Goal: Task Accomplishment & Management: Manage account settings

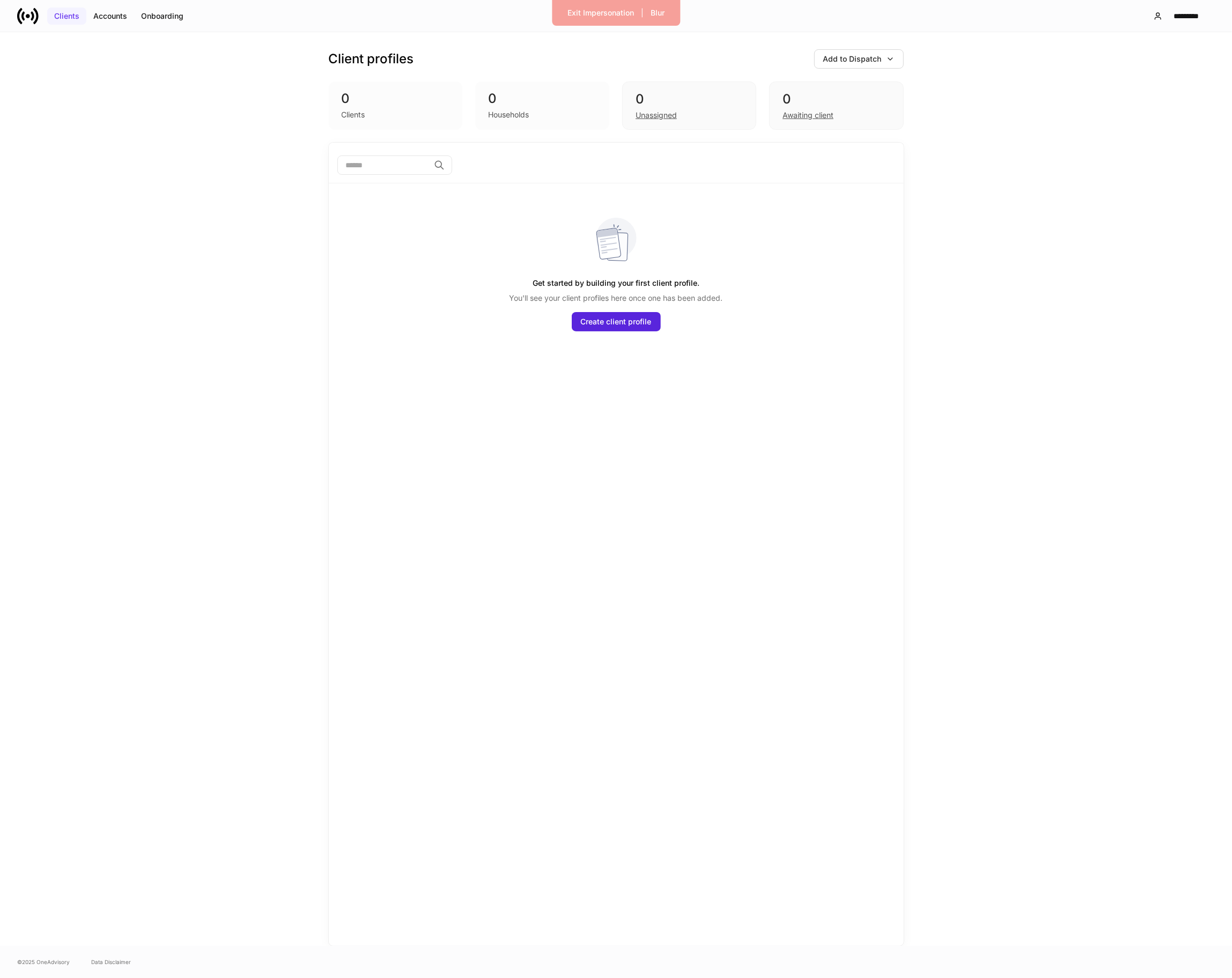
click at [53, 19] on button "Clients" at bounding box center [67, 16] width 39 height 17
click at [168, 16] on div "Onboarding" at bounding box center [162, 16] width 42 height 10
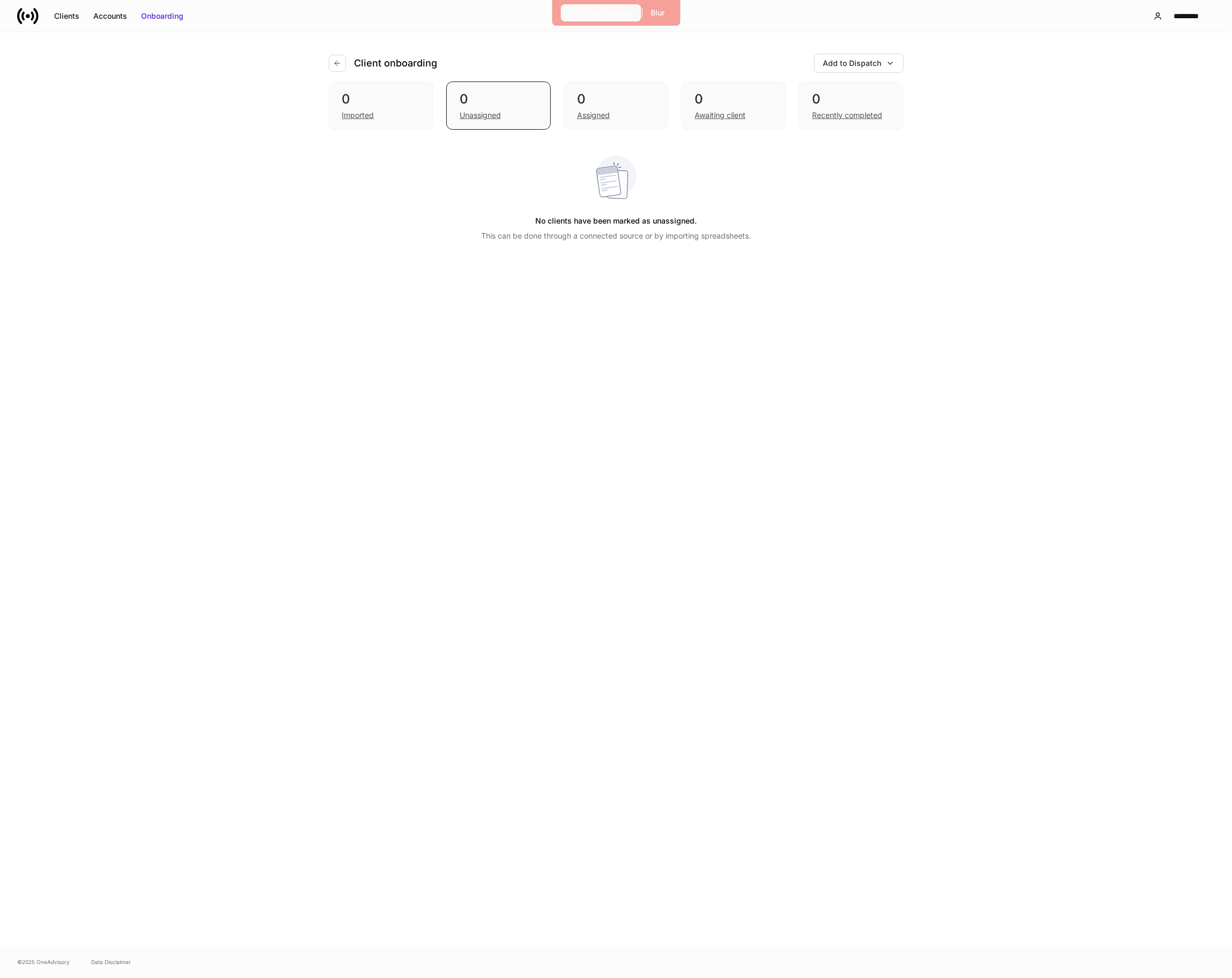
click at [587, 15] on div "Exit Impersonation" at bounding box center [600, 13] width 67 height 10
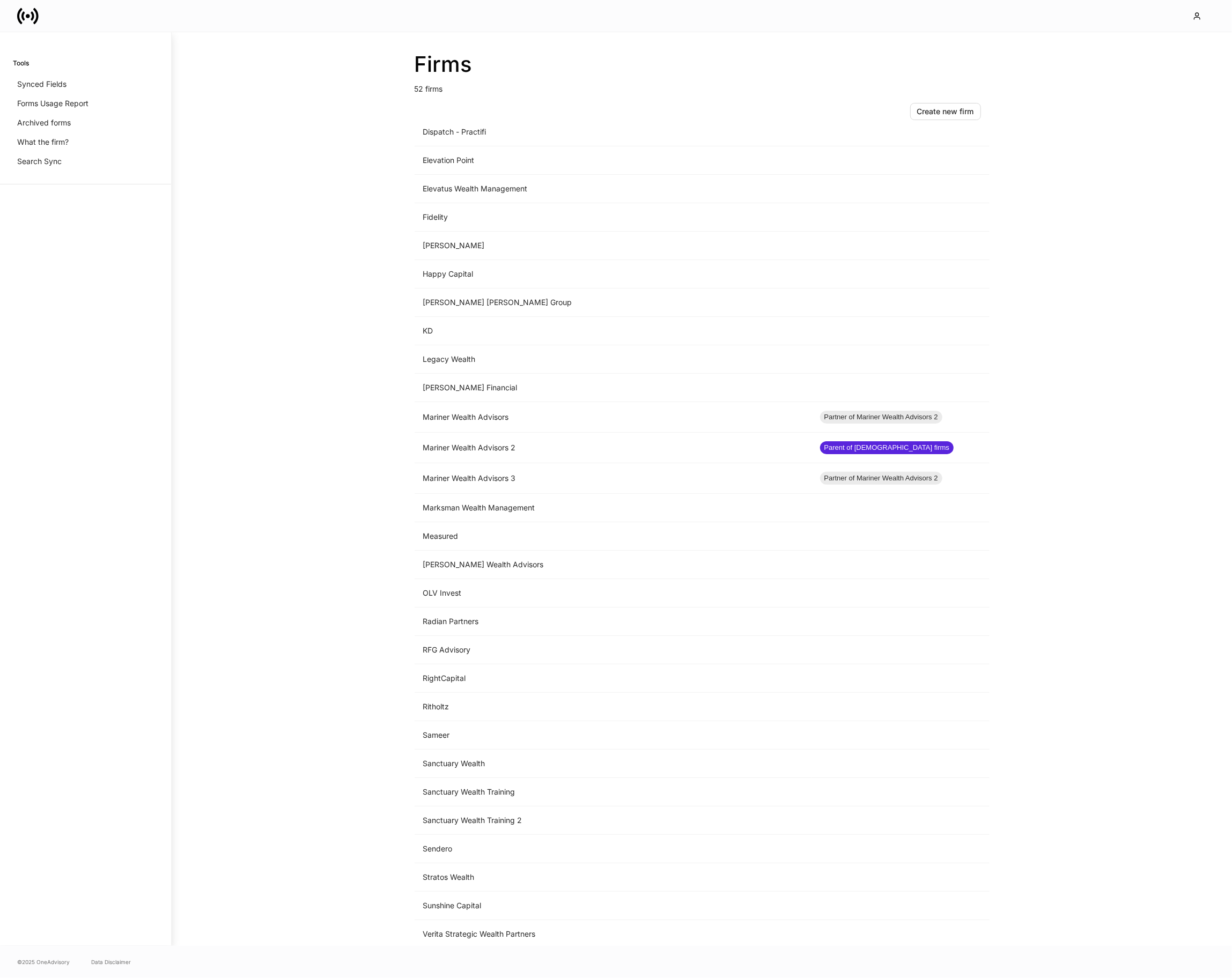
scroll to position [642, 0]
click at [467, 141] on td "Dispatch - Practifi" at bounding box center [612, 130] width 397 height 28
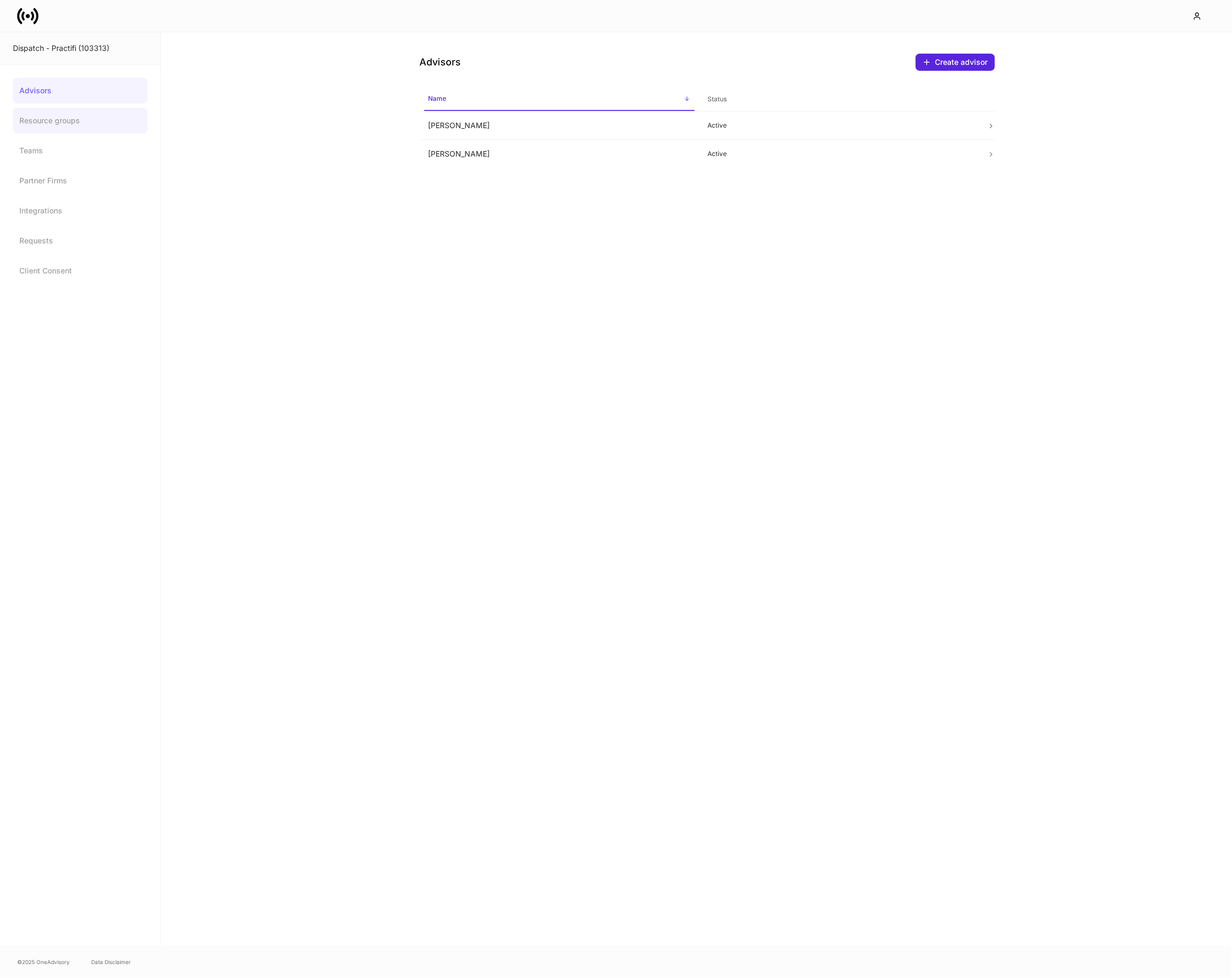
click at [95, 114] on link "Resource groups" at bounding box center [80, 121] width 134 height 26
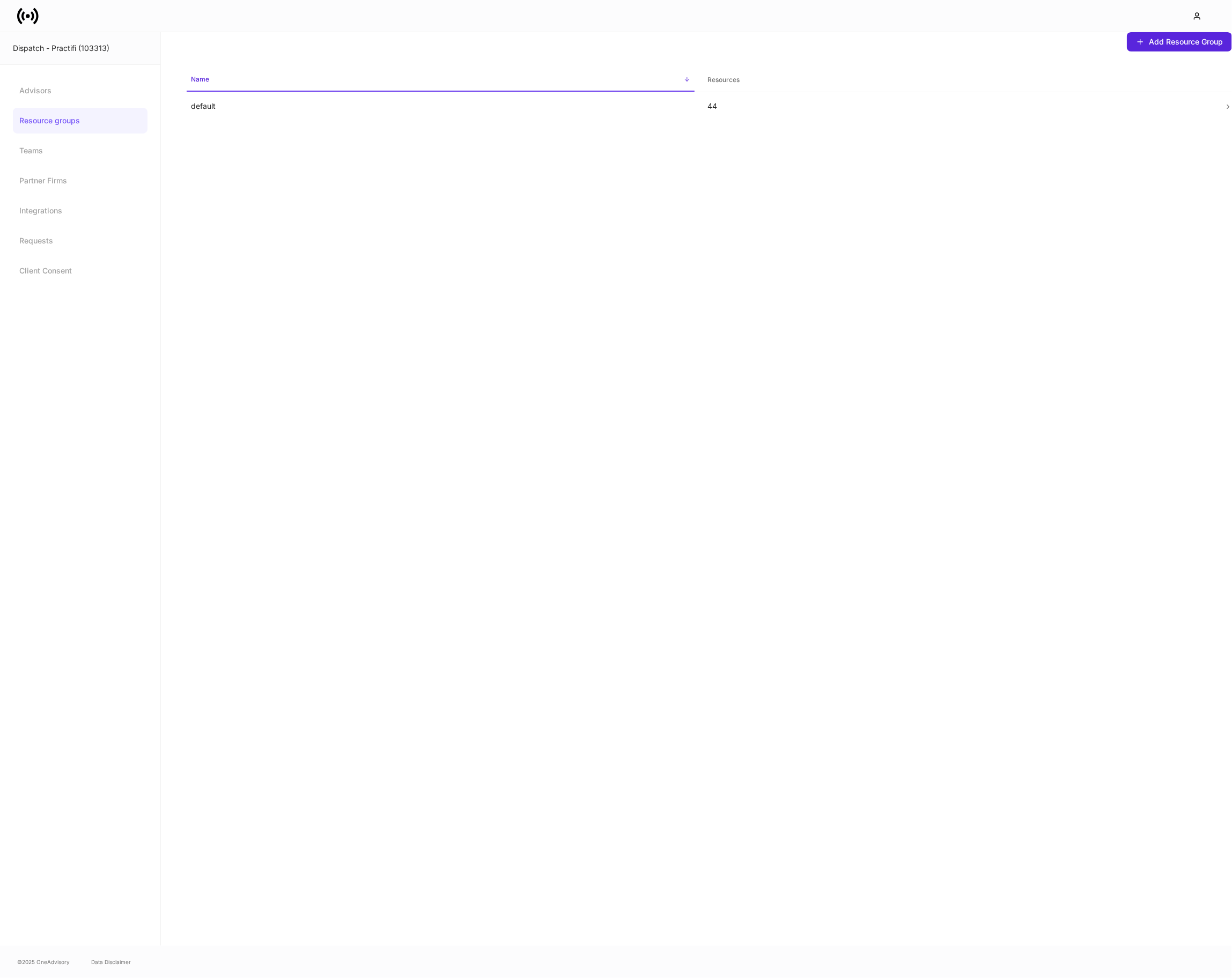
click at [95, 108] on link "Resource groups" at bounding box center [80, 121] width 134 height 26
click at [86, 91] on link "Advisors" at bounding box center [80, 91] width 134 height 26
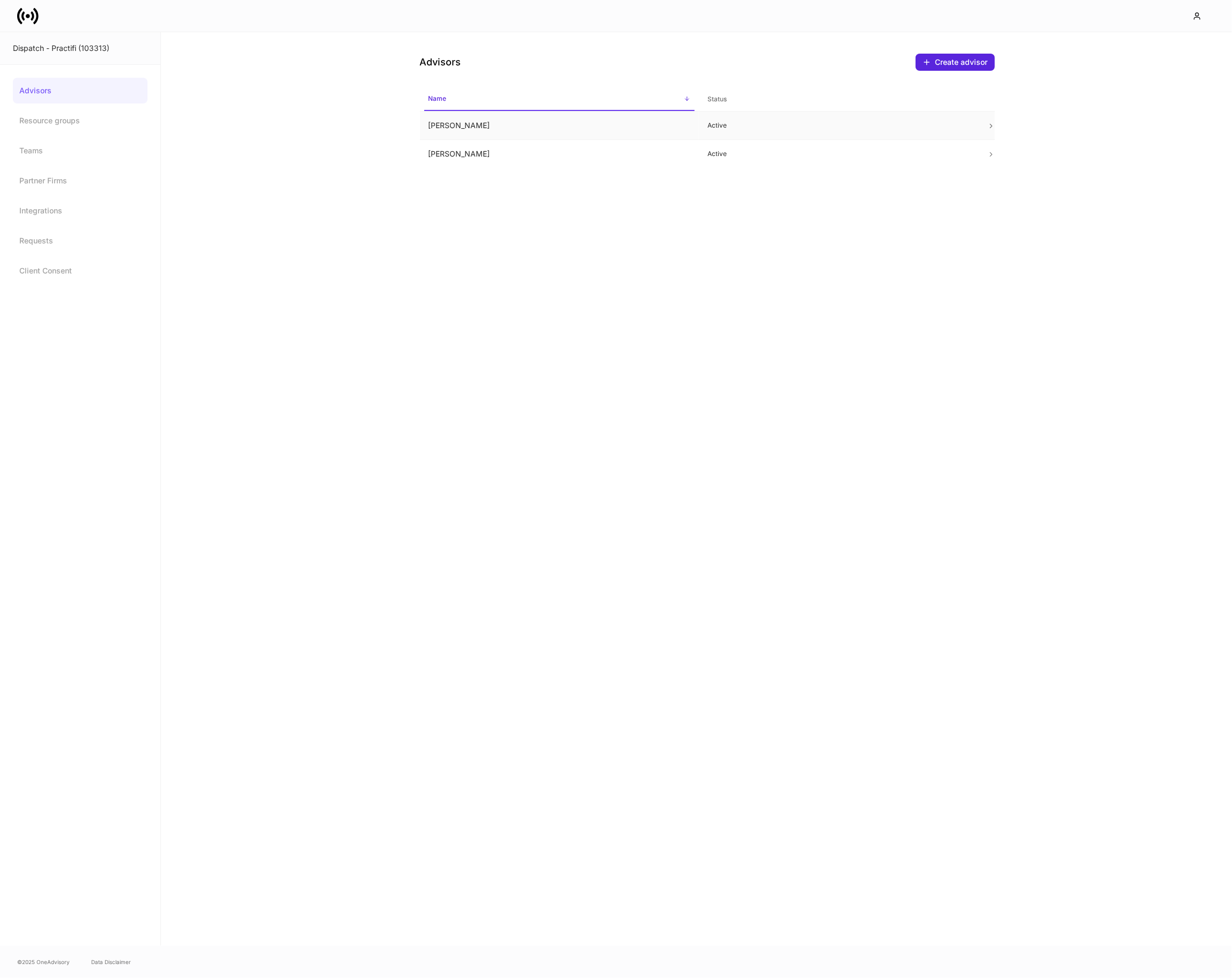
click at [480, 128] on td "James Eichberger" at bounding box center [560, 126] width 279 height 28
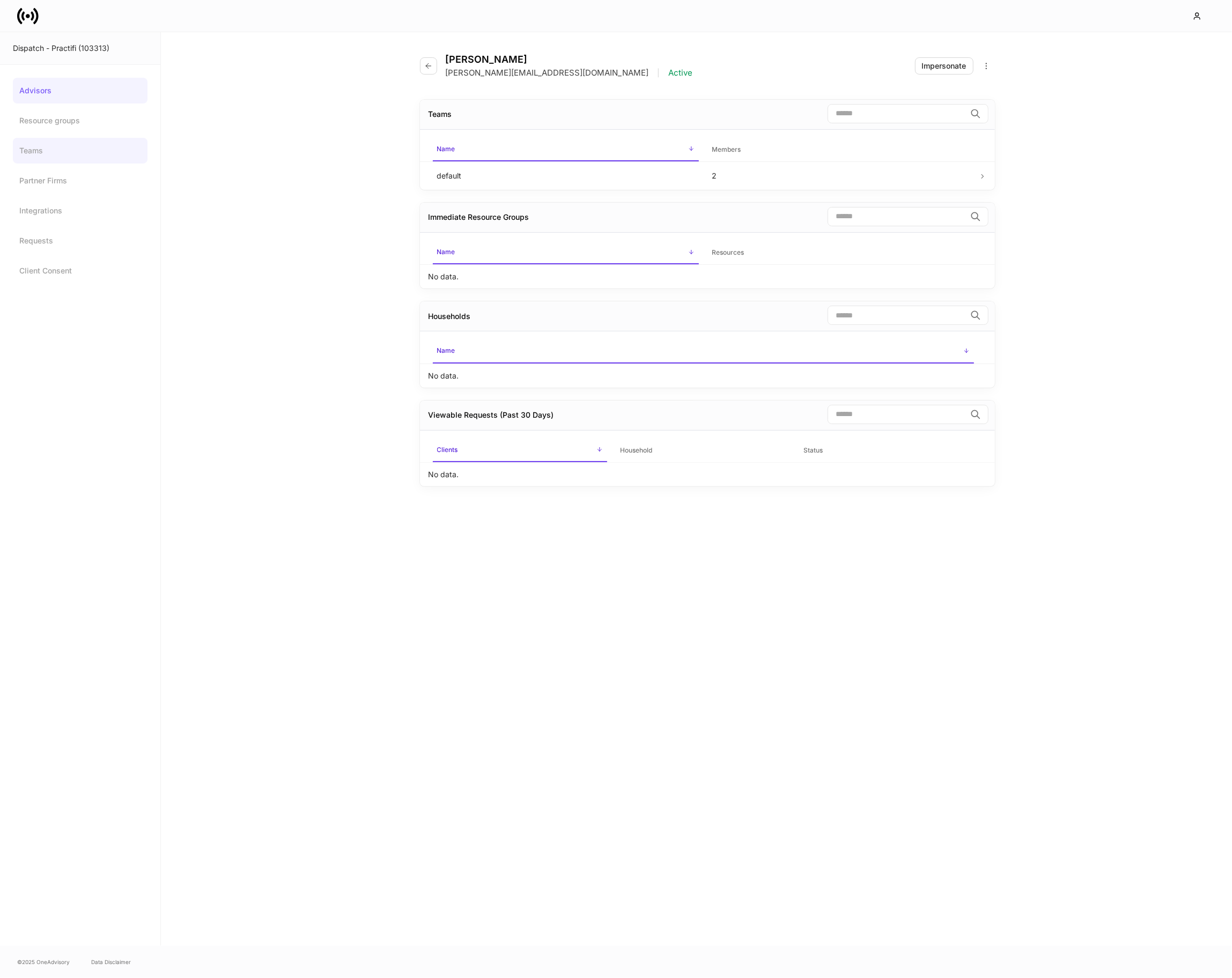
click at [80, 157] on link "Teams" at bounding box center [80, 151] width 134 height 26
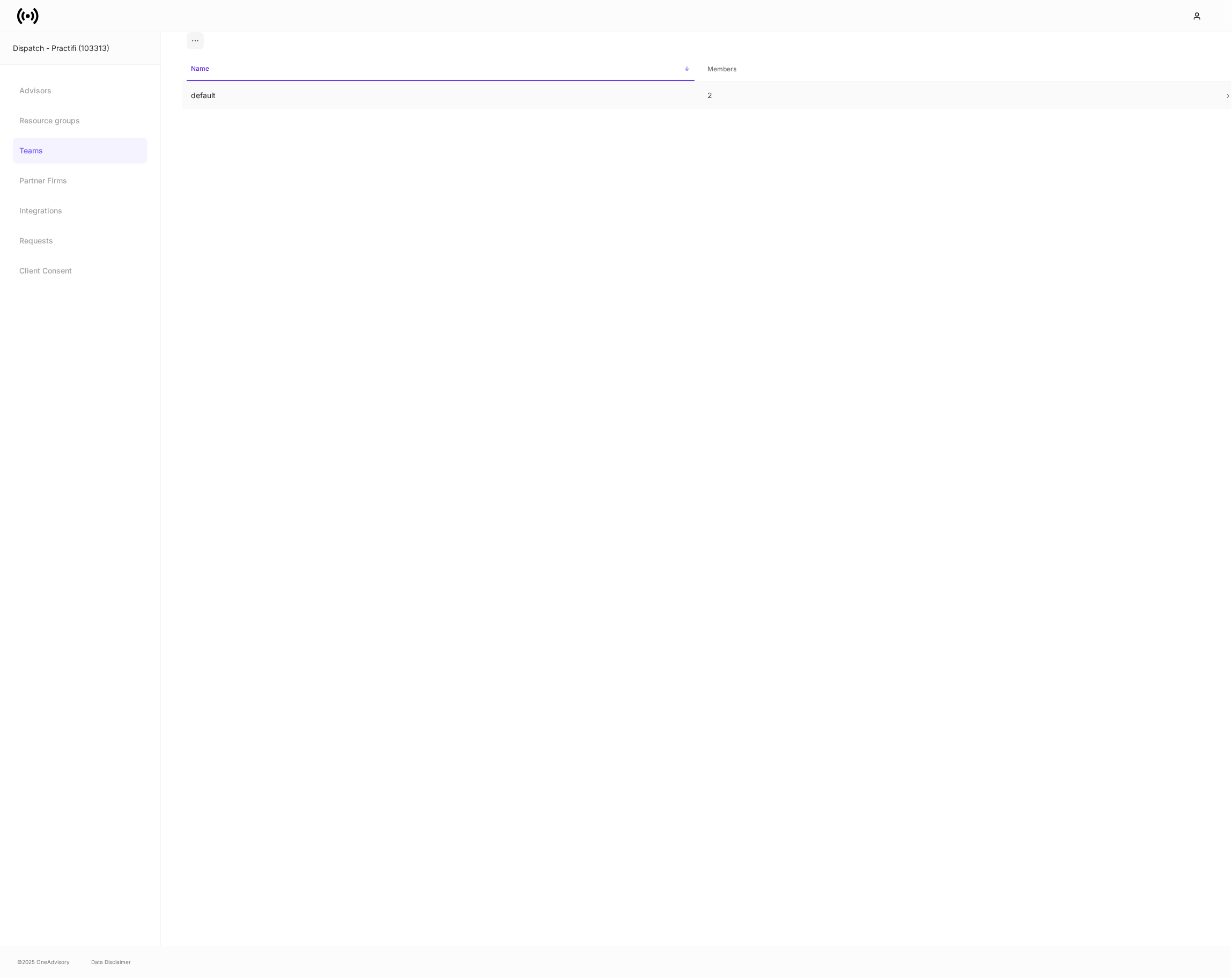
click at [208, 93] on td "default" at bounding box center [440, 96] width 516 height 28
click at [977, 123] on icon "button" at bounding box center [977, 124] width 8 height 8
click at [973, 92] on div "Add" at bounding box center [972, 94] width 15 height 10
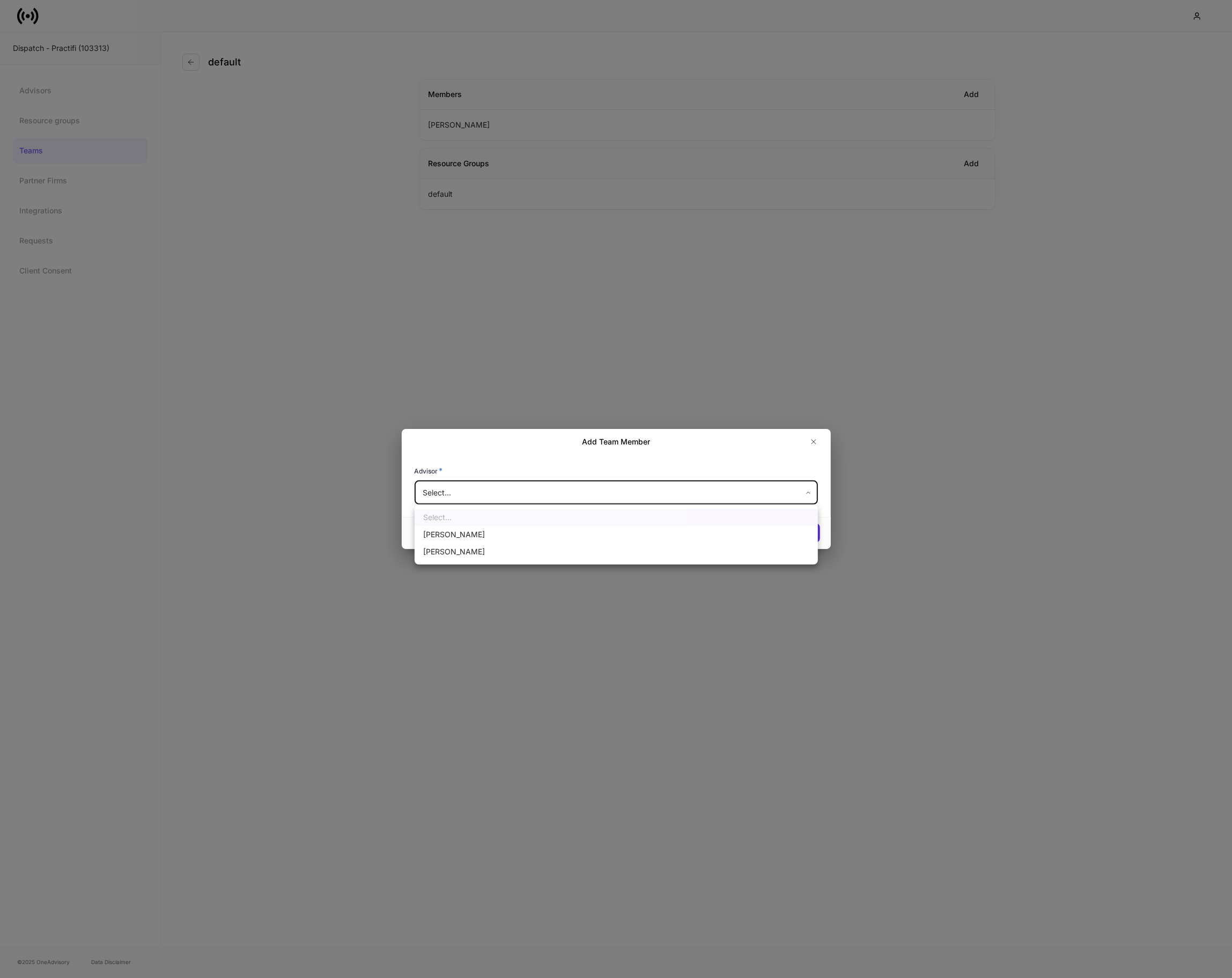
click at [599, 482] on body "Dispatch - Practifi (103313) Advisors Resource groups Teams Partner Firms Integ…" at bounding box center [616, 489] width 1232 height 978
click at [563, 532] on li "James Eichberger" at bounding box center [615, 534] width 403 height 17
type input "******"
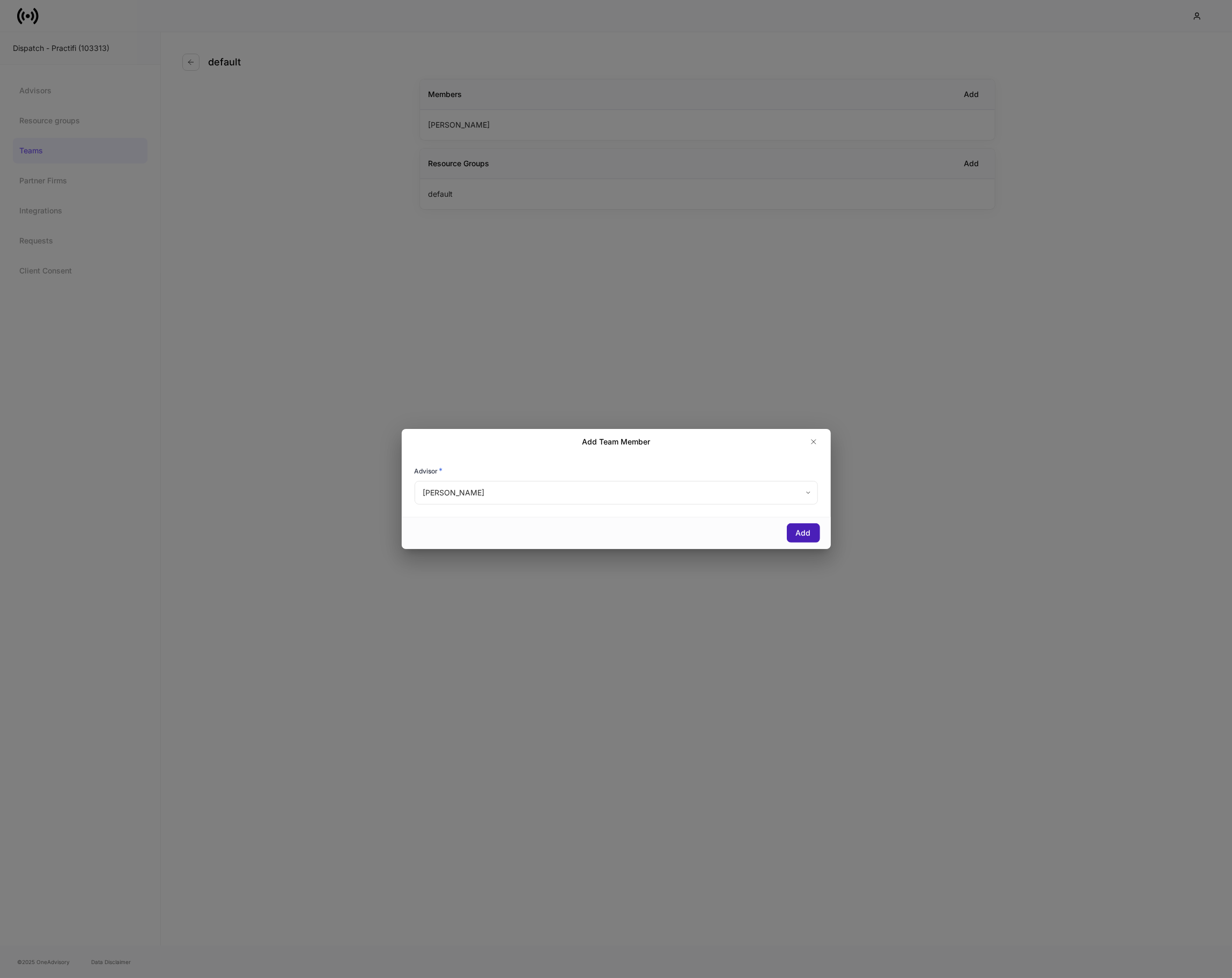
click at [801, 530] on div "Add" at bounding box center [804, 532] width 15 height 10
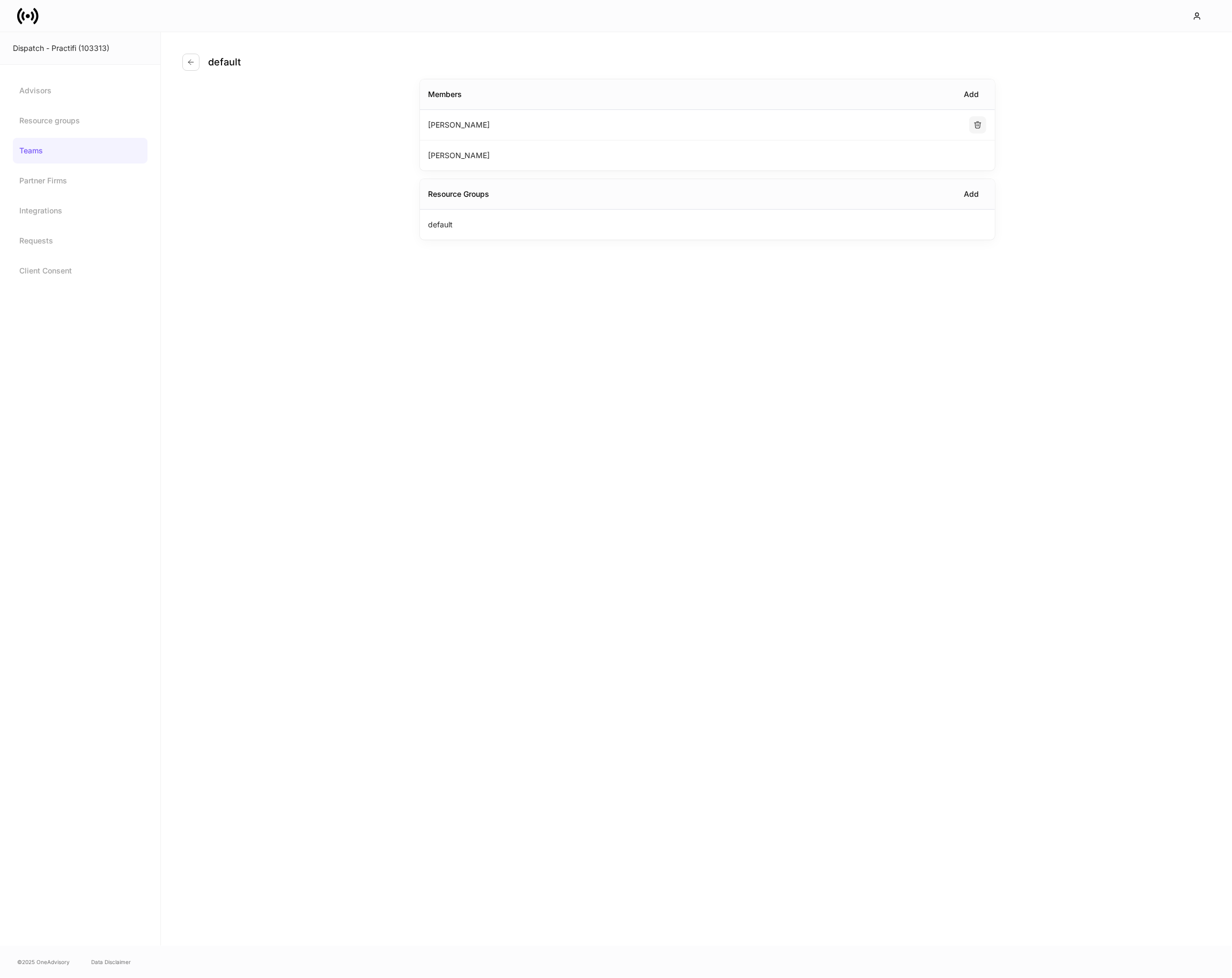
click at [975, 127] on icon "button" at bounding box center [978, 124] width 7 height 7
click at [973, 98] on div "Add" at bounding box center [972, 94] width 15 height 10
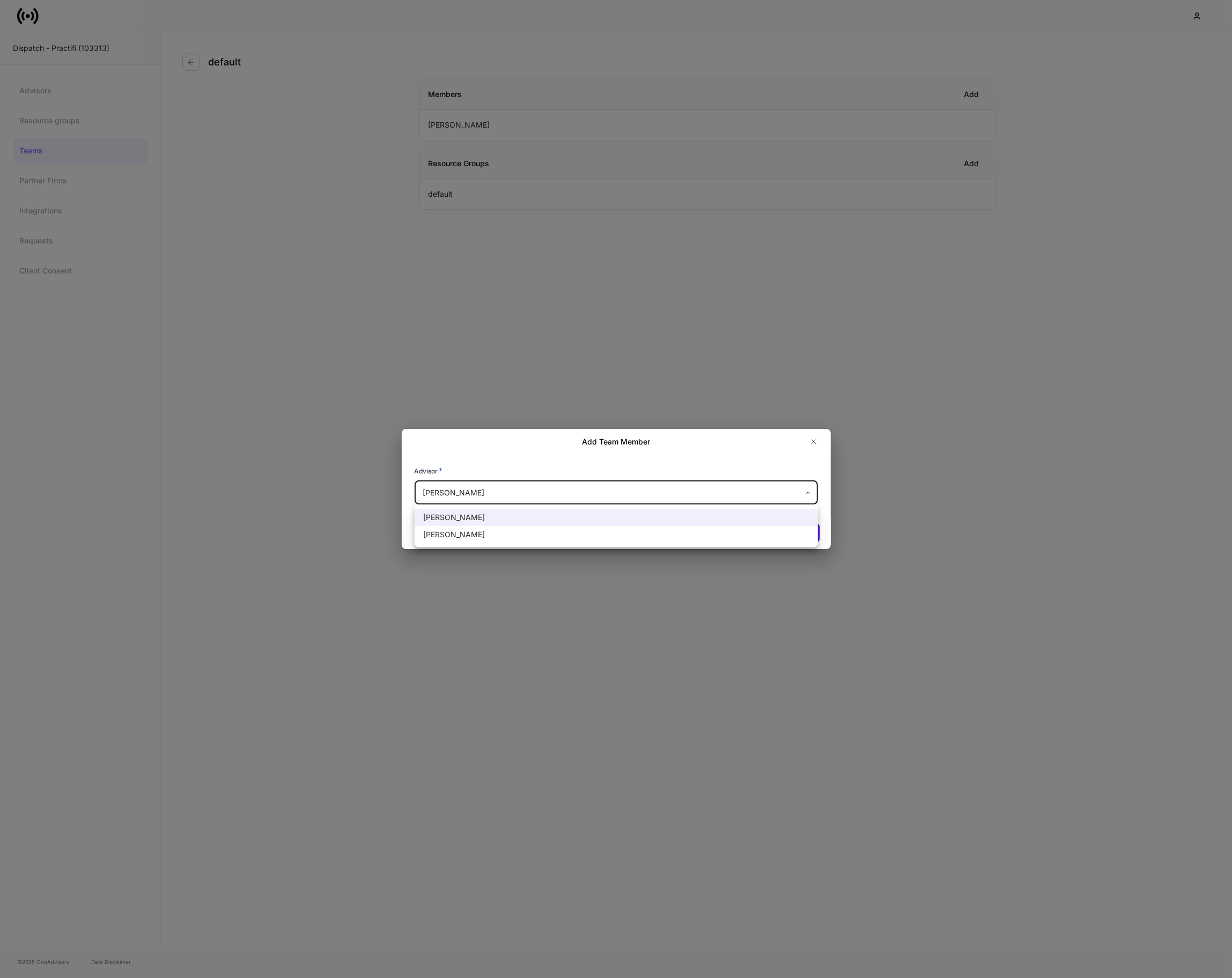
click at [516, 499] on body "Dispatch - Practifi (103313) Advisors Resource groups Teams Partner Firms Integ…" at bounding box center [616, 489] width 1232 height 978
click at [488, 531] on li "Rob Nance" at bounding box center [615, 534] width 403 height 17
type input "******"
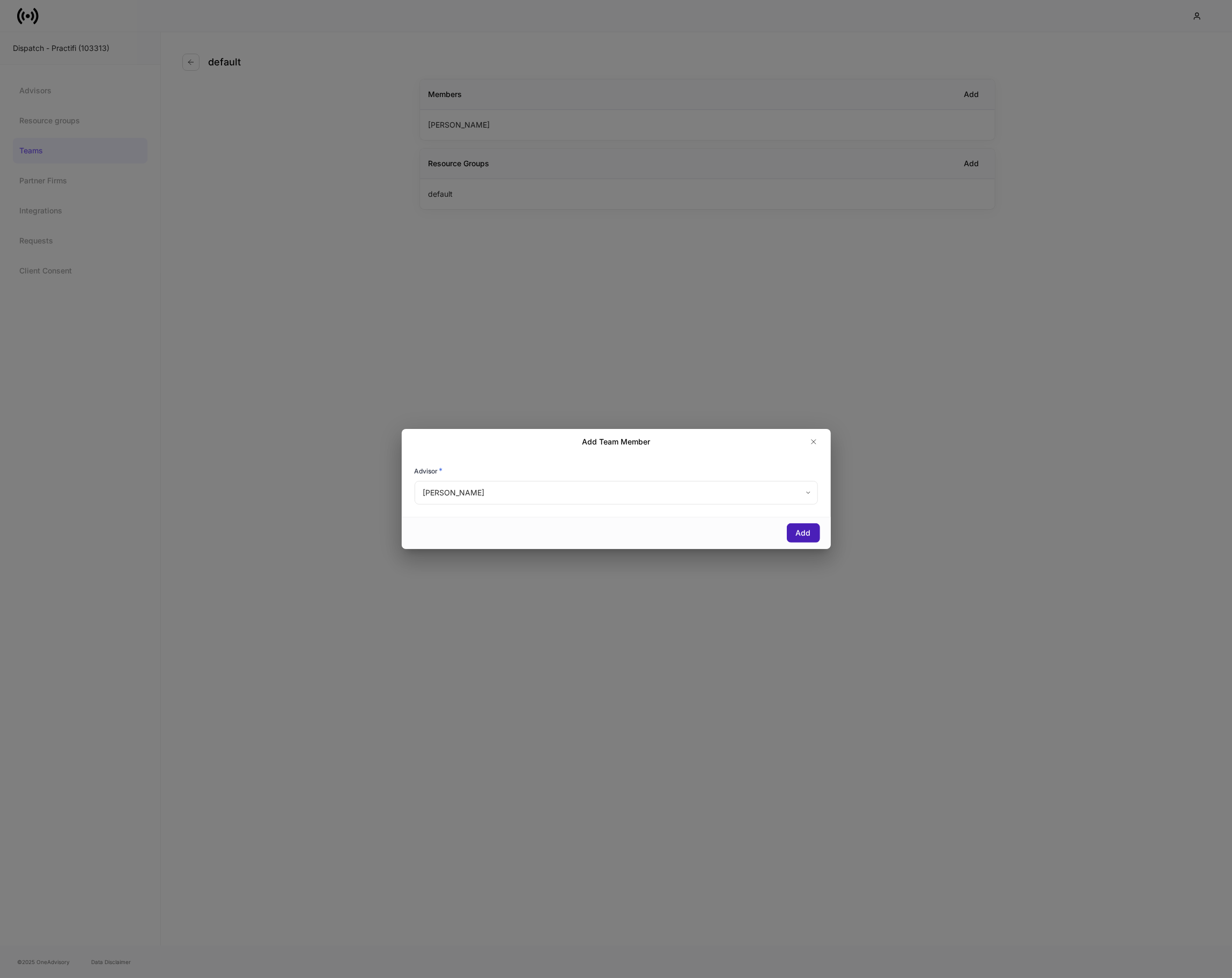
click at [800, 530] on div "Add" at bounding box center [804, 532] width 15 height 10
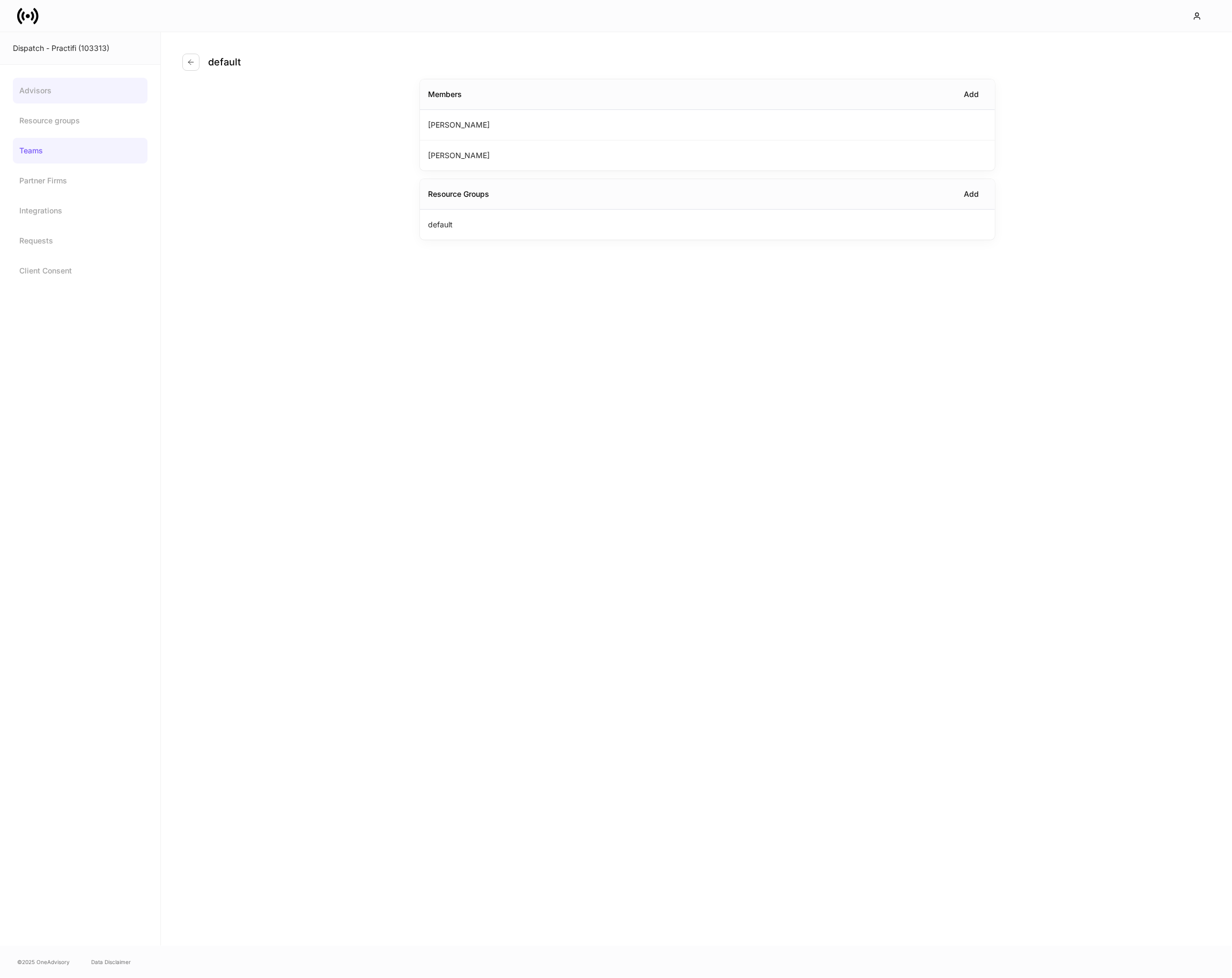
click at [79, 102] on link "Advisors" at bounding box center [80, 91] width 134 height 26
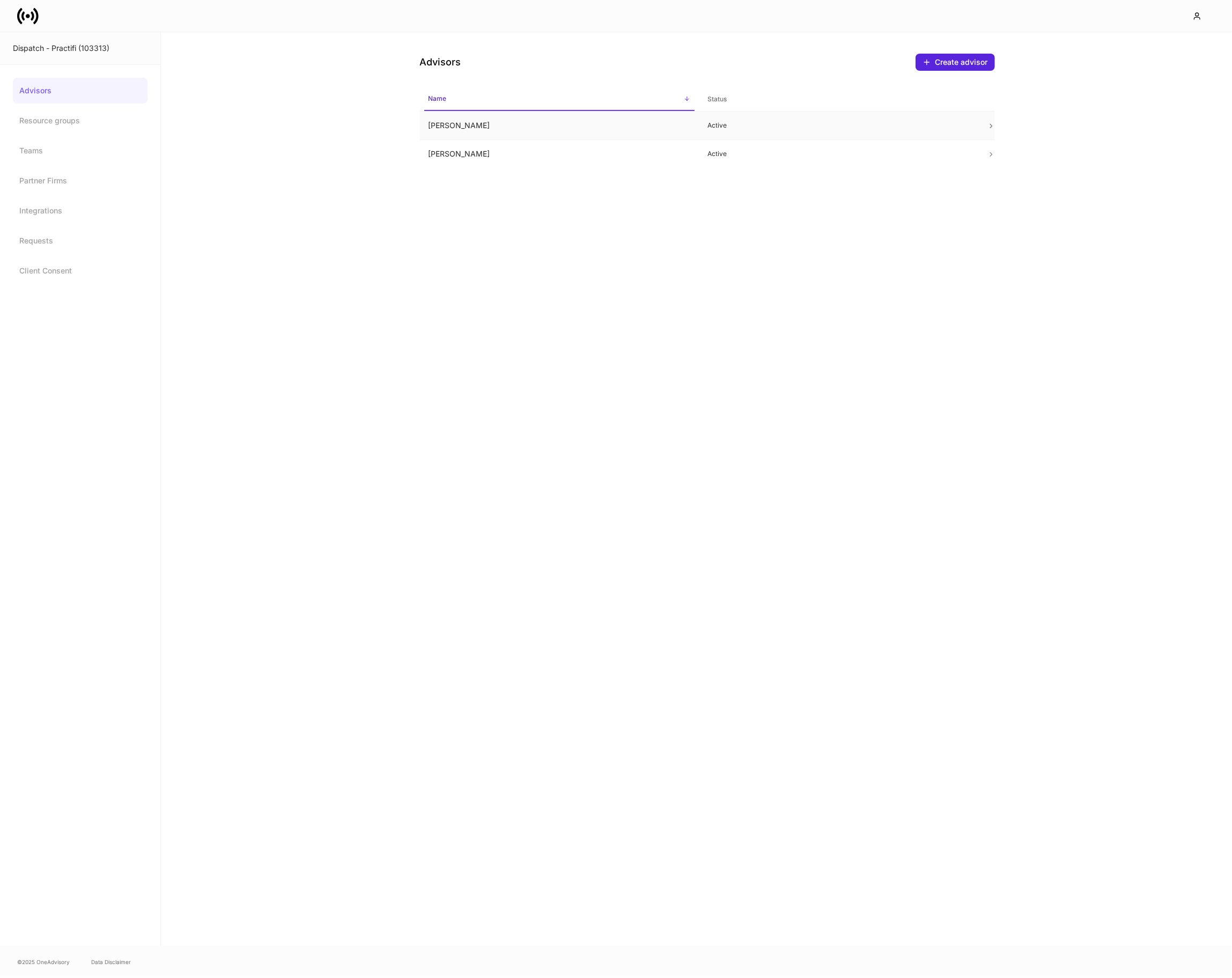
click at [495, 121] on td "James Eichberger" at bounding box center [560, 126] width 279 height 28
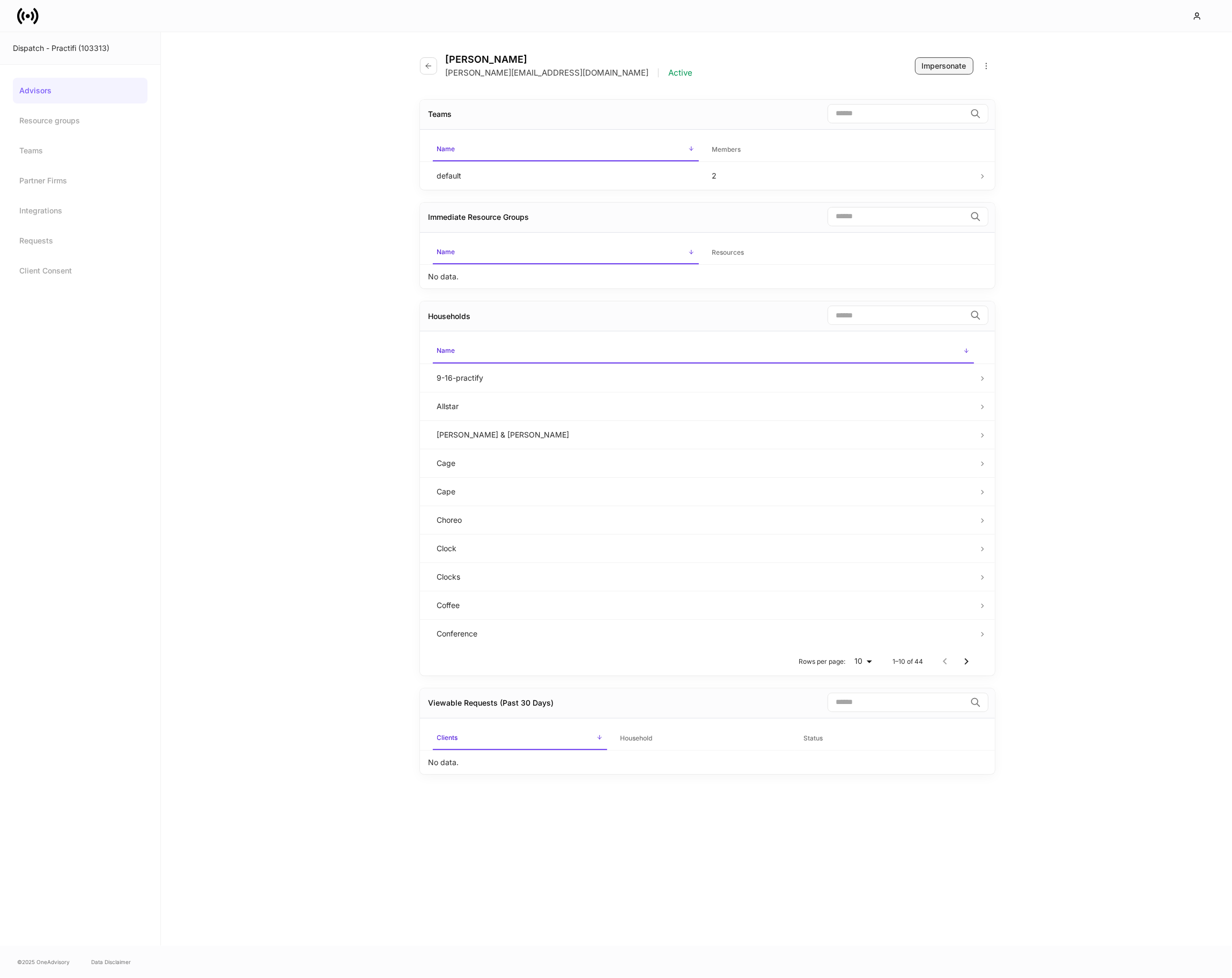
click at [922, 67] on div "Impersonate" at bounding box center [944, 66] width 44 height 10
